Goal: Task Accomplishment & Management: Manage account settings

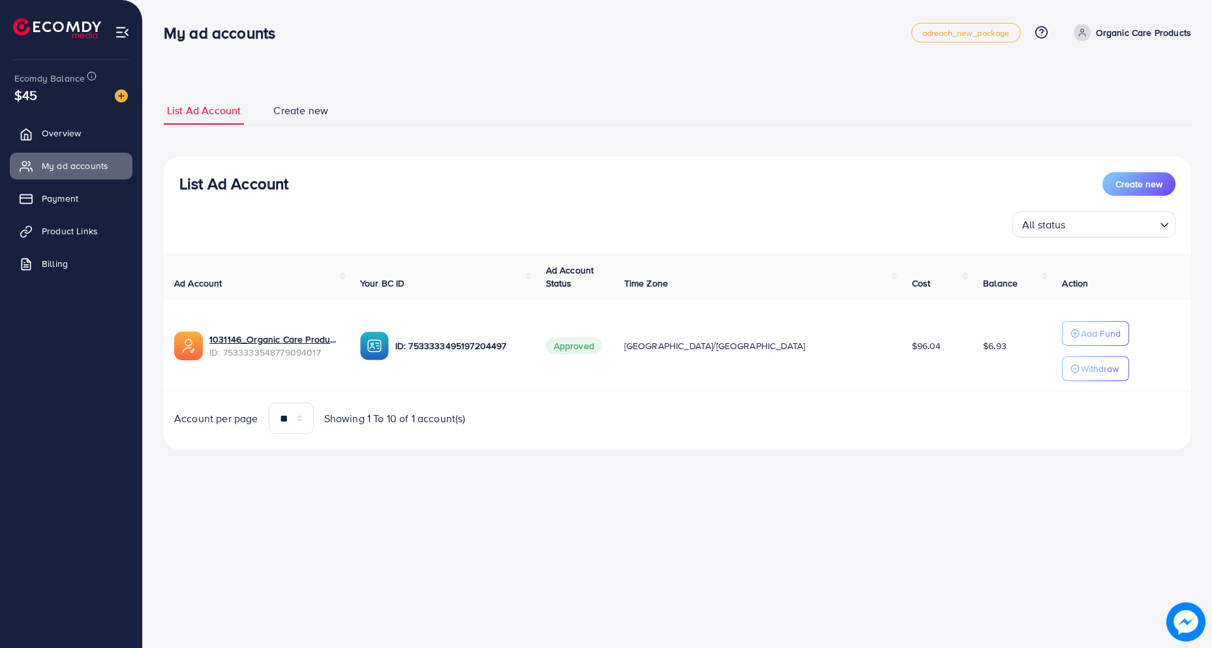
click at [496, 152] on div "**********" at bounding box center [678, 273] width 1028 height 353
